Goal: Information Seeking & Learning: Understand process/instructions

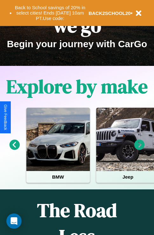
scroll to position [97, 0]
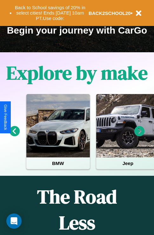
click at [139, 135] on icon at bounding box center [139, 131] width 10 height 10
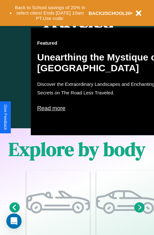
scroll to position [767, 0]
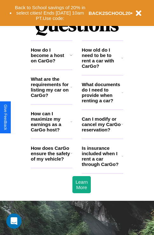
click at [102, 103] on h3 "What documents do I need to provide when renting a car?" at bounding box center [102, 93] width 40 height 22
click at [122, 127] on icon at bounding box center [122, 124] width 2 height 5
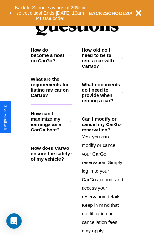
click at [122, 60] on icon at bounding box center [122, 57] width 2 height 5
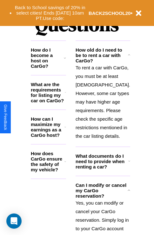
click at [102, 169] on h3 "What documents do I need to provide when renting a car?" at bounding box center [101, 161] width 53 height 16
click at [66, 164] on icon at bounding box center [65, 161] width 2 height 5
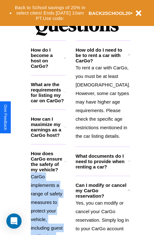
scroll to position [921, 0]
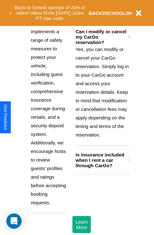
click at [102, 139] on p "Yes, you can modify or cancel your CarGo reservation. Simply log in to your Car…" at bounding box center [102, 92] width 54 height 94
